Goal: Task Accomplishment & Management: Manage account settings

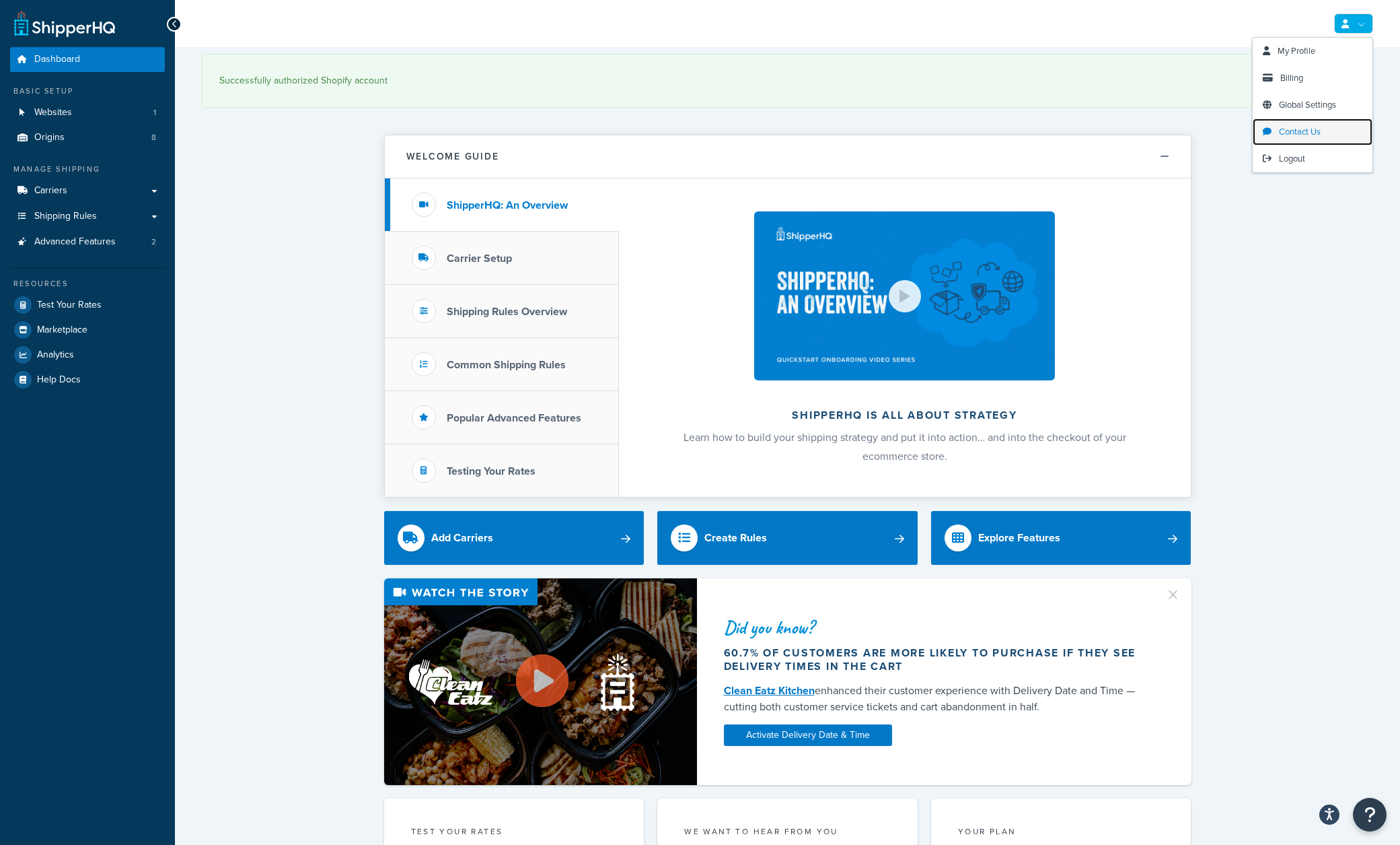
click at [1314, 133] on span "Contact Us" at bounding box center [1300, 132] width 42 height 13
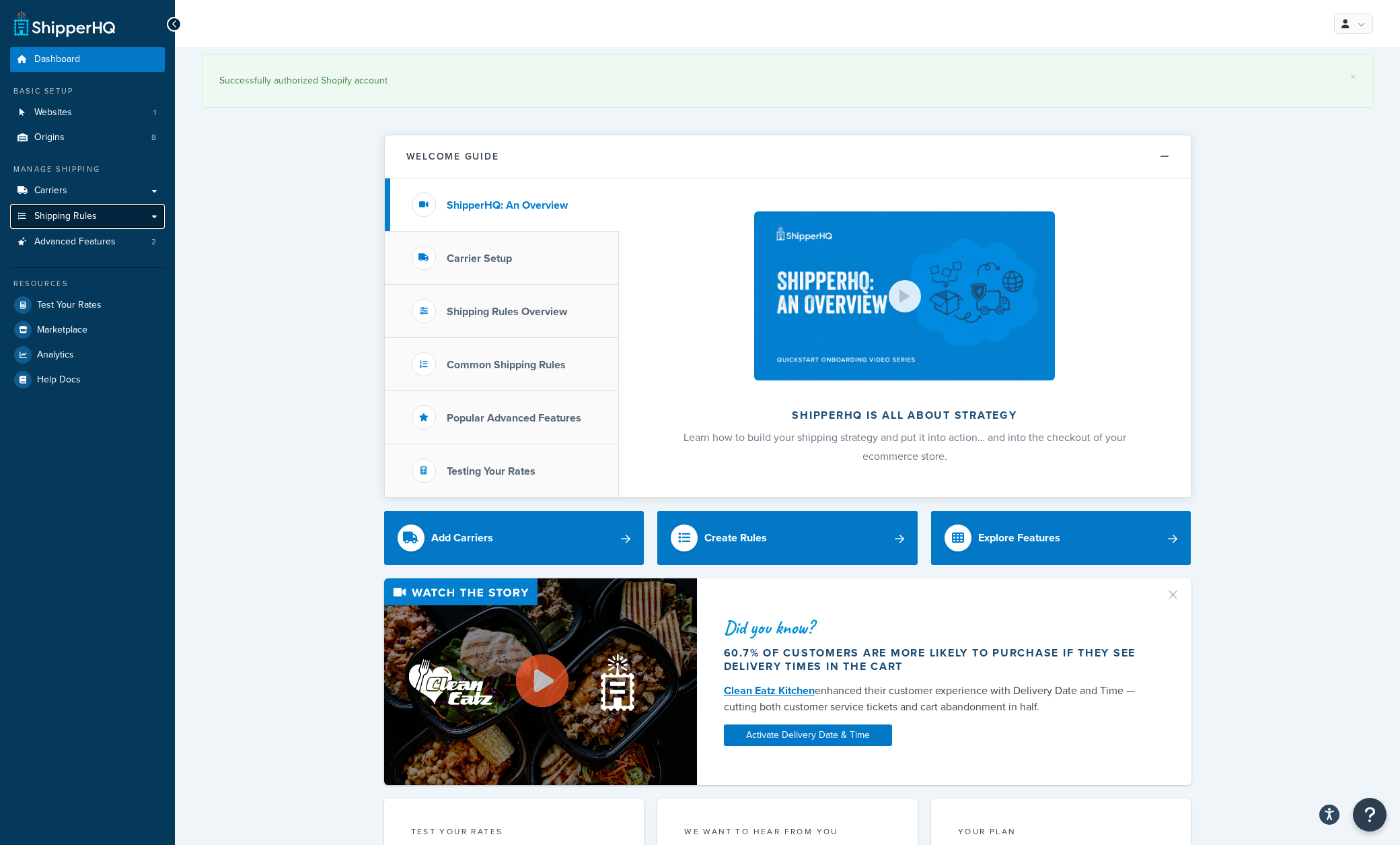
click at [105, 215] on link "Shipping Rules" at bounding box center [87, 216] width 155 height 25
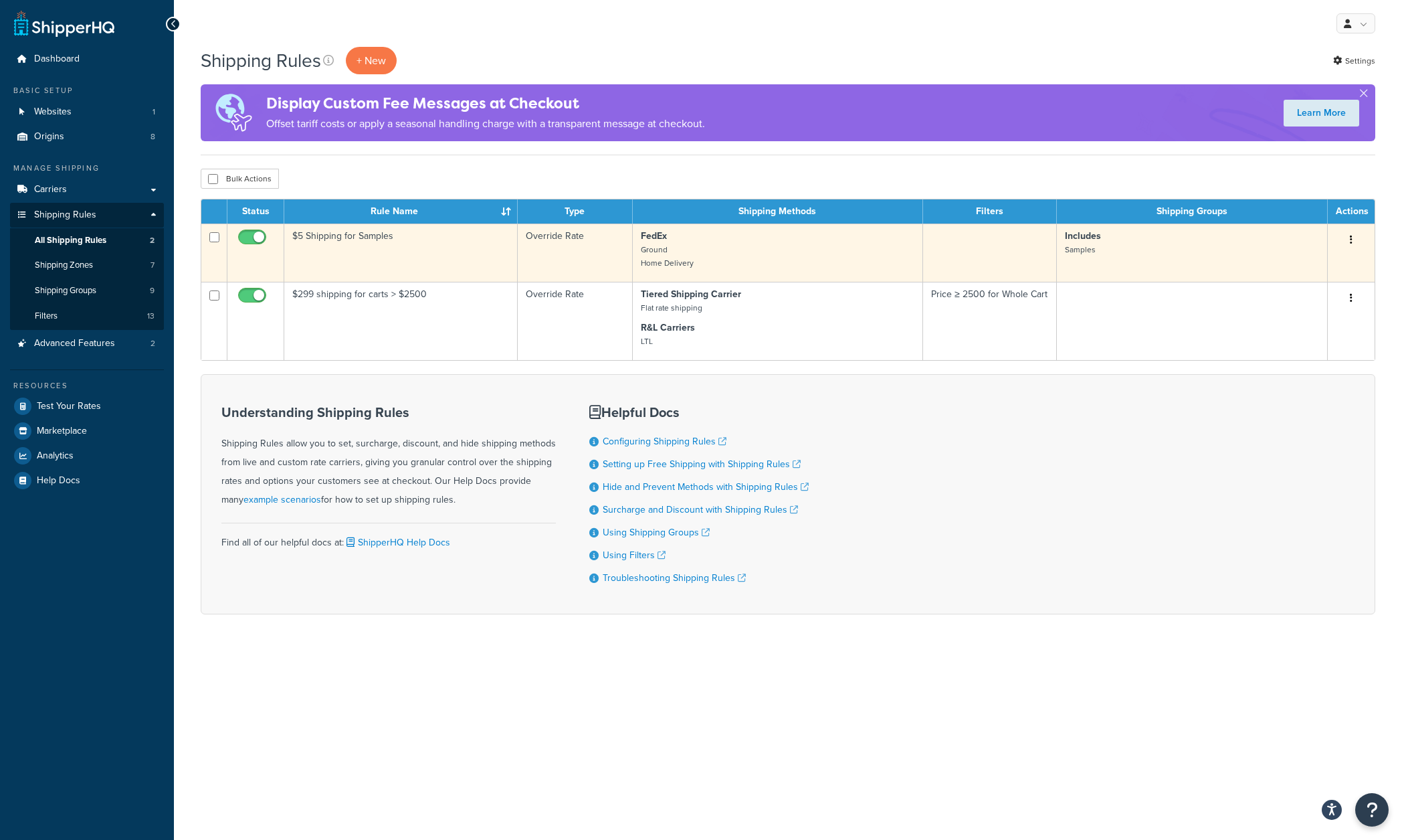
click at [1357, 240] on button "button" at bounding box center [1351, 240] width 19 height 21
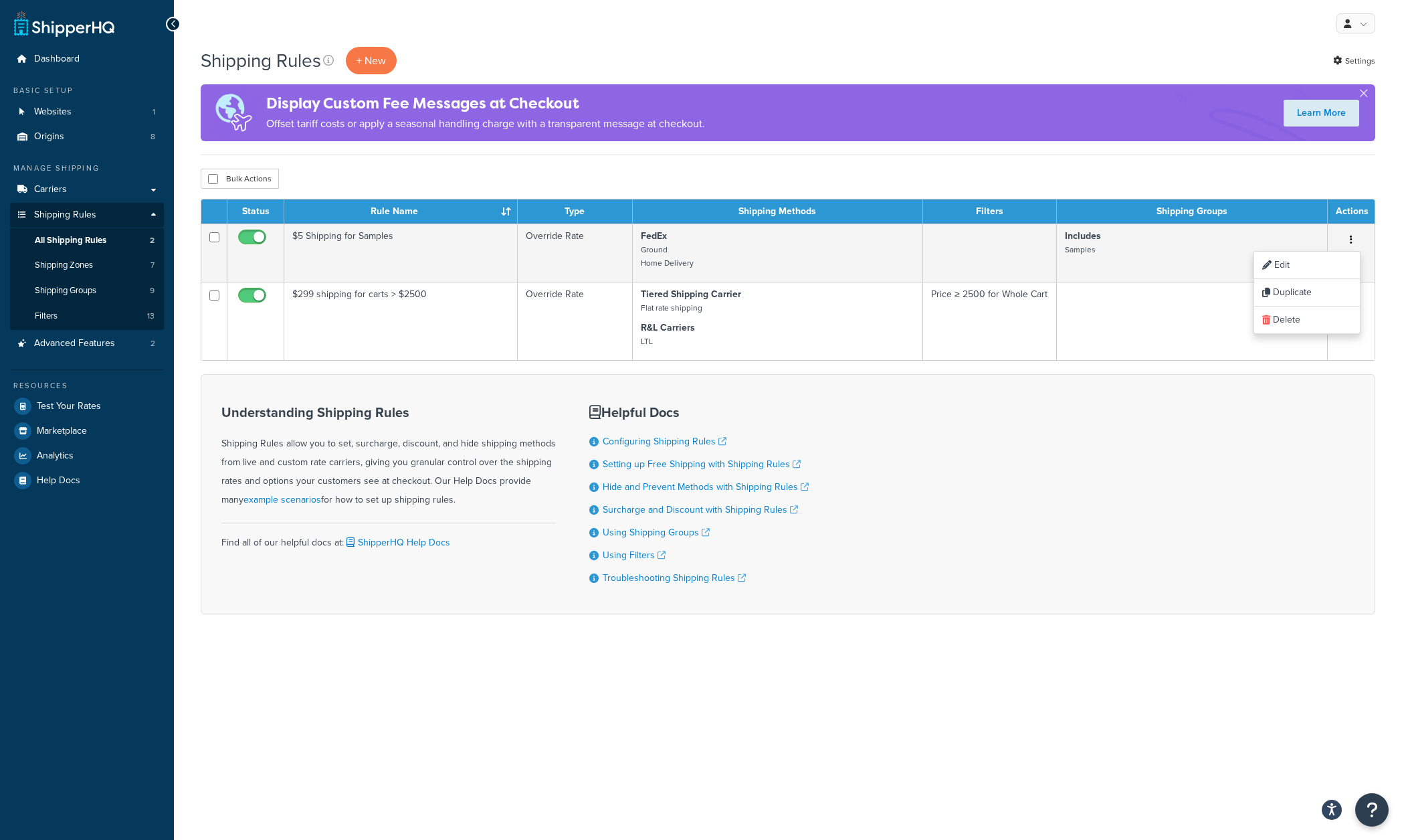
click at [537, 368] on form "Status Rule Name Type Shipping Methods Filters Shipping Groups Actions $5 Shipp…" at bounding box center [788, 407] width 1175 height 415
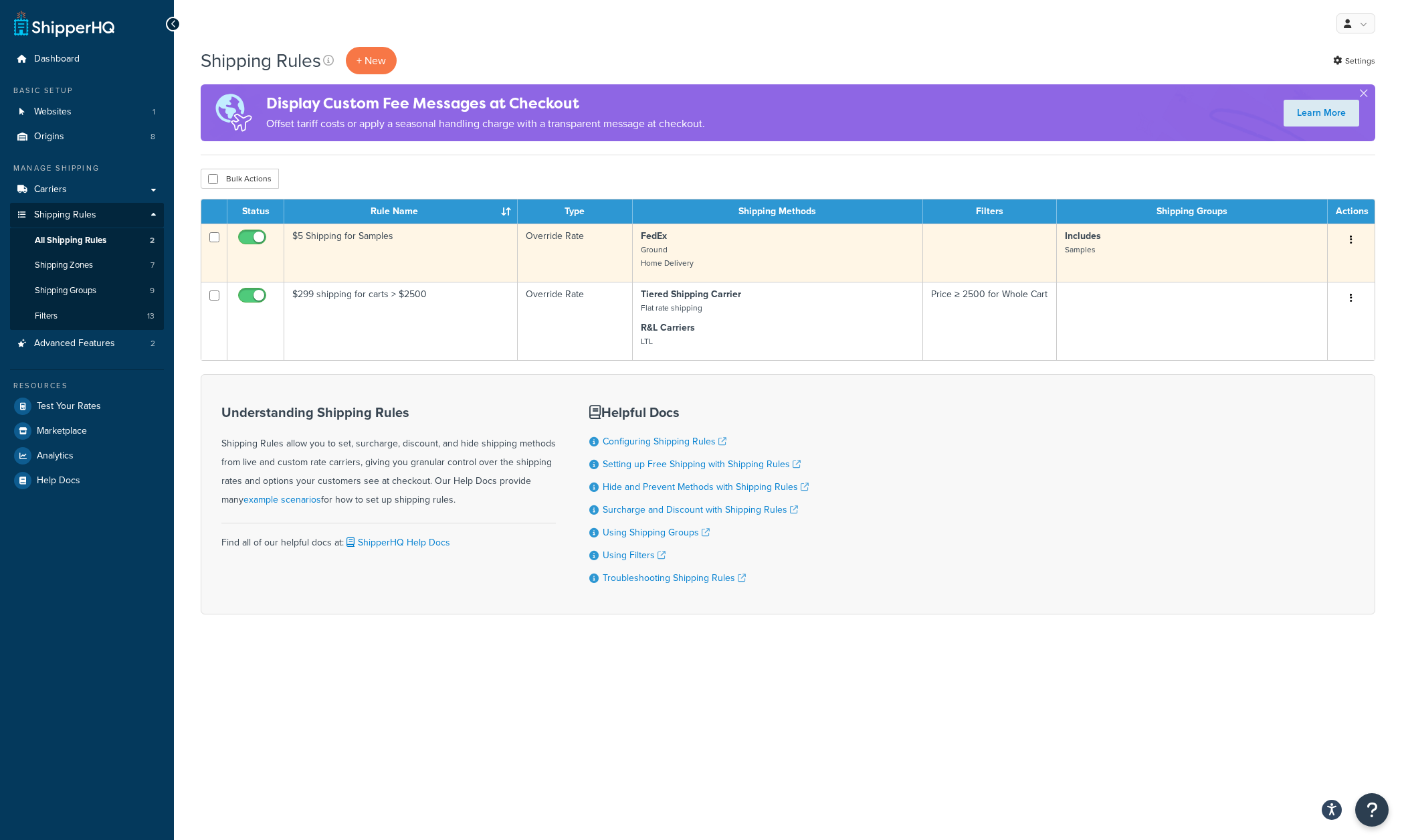
click at [374, 238] on td "$5 Shipping for Samples" at bounding box center [401, 252] width 233 height 58
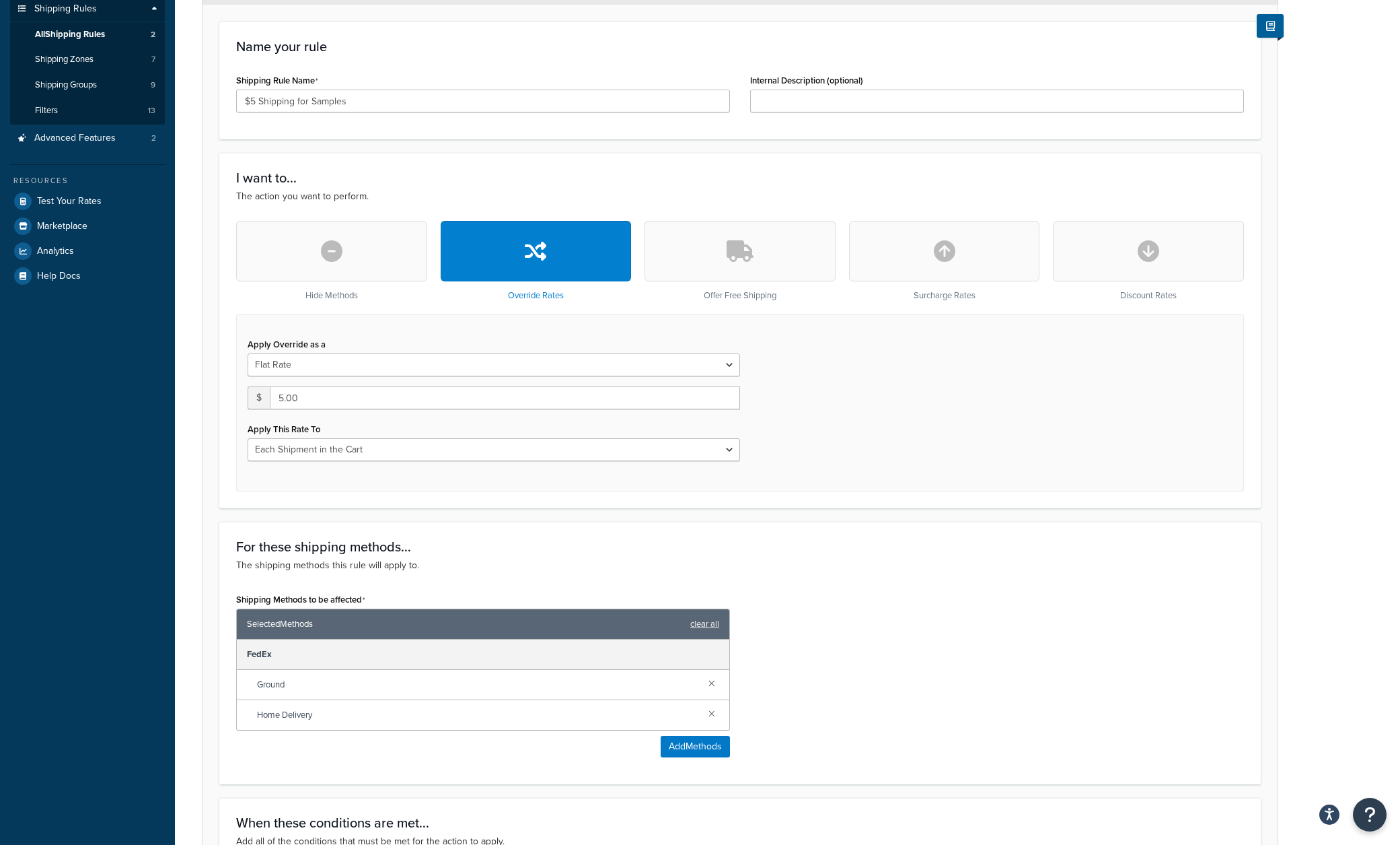
scroll to position [216, 0]
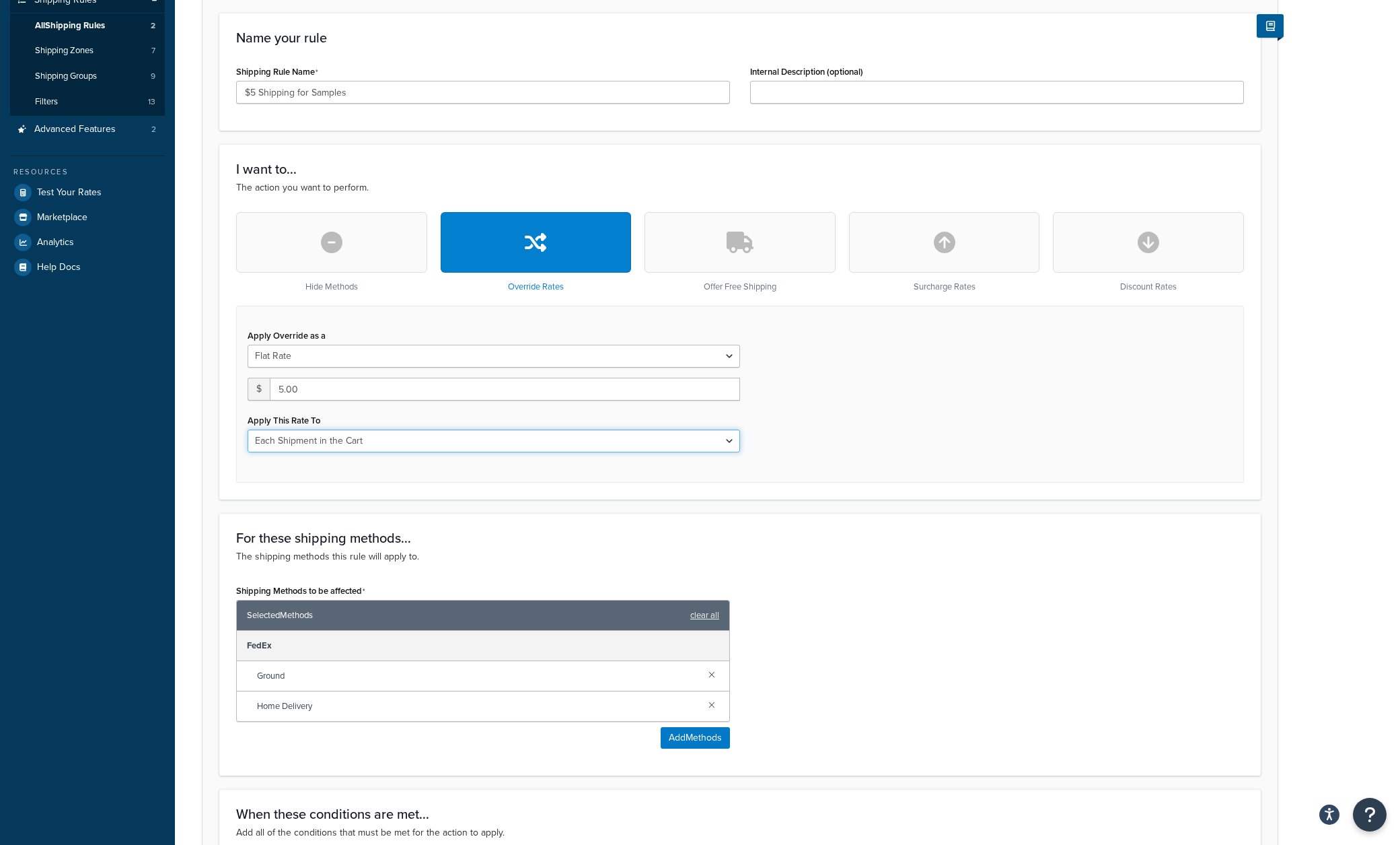
click at [394, 437] on select "Each Shipment in the Cart Each Origin in the Cart Each Shipping Group in the Ca…" at bounding box center [494, 441] width 493 height 23
click at [248, 430] on select "Each Shipment in the Cart Each Origin in the Cart Each Shipping Group in the Ca…" at bounding box center [494, 441] width 493 height 23
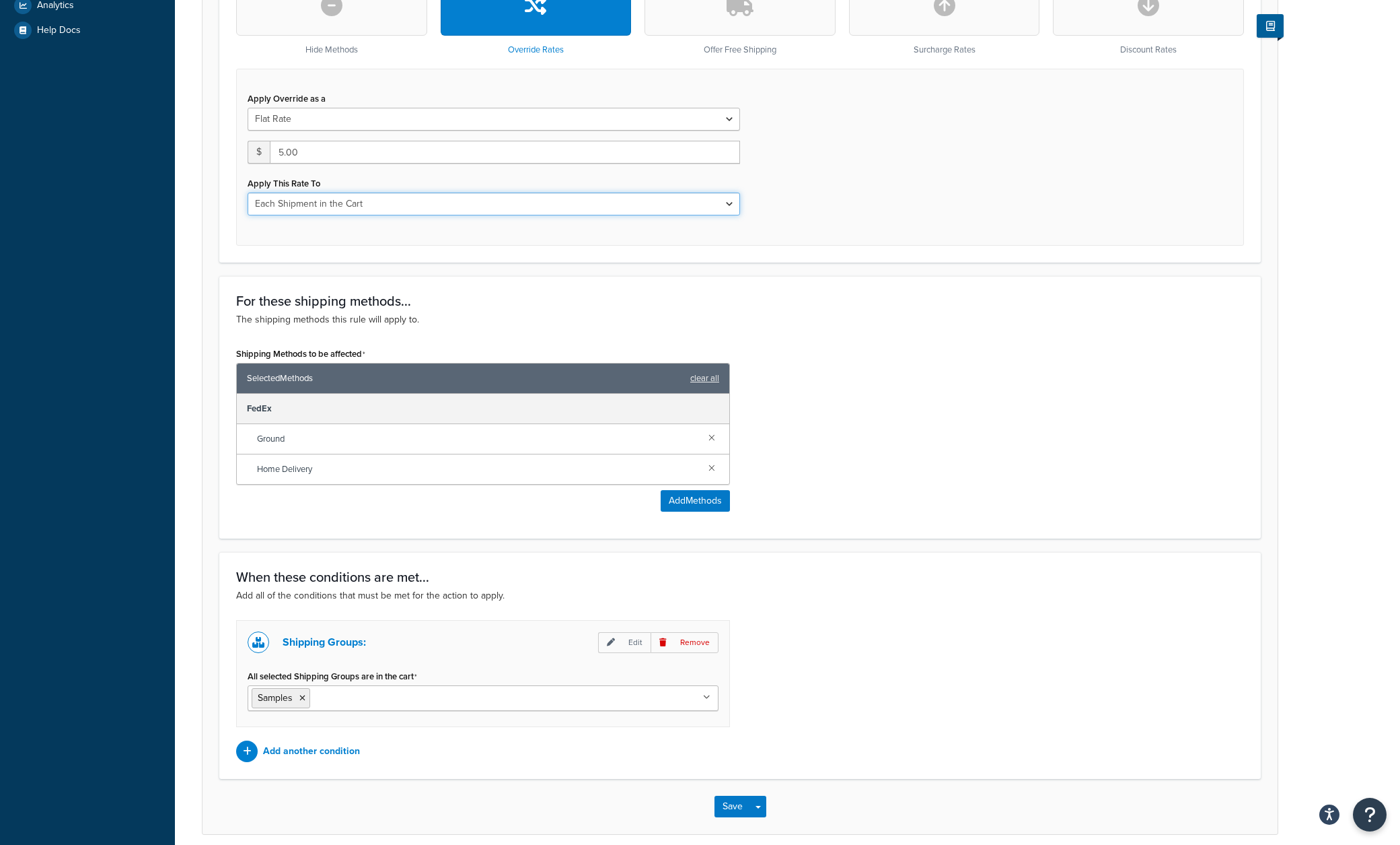
scroll to position [511, 0]
